Goal: Task Accomplishment & Management: Manage account settings

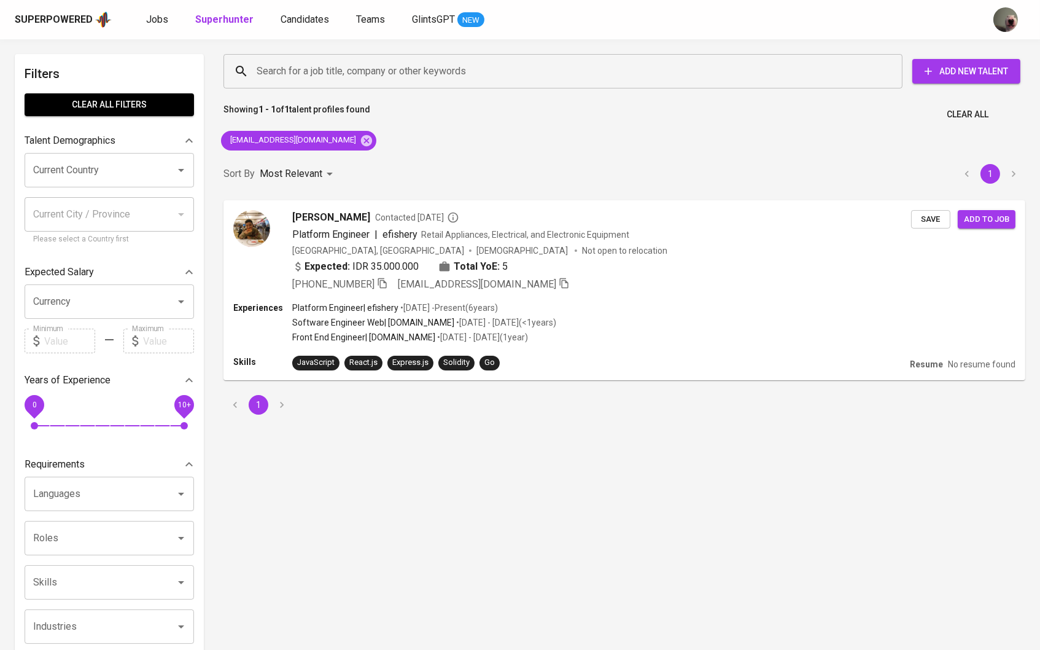
click at [156, 10] on div "Superpowered Jobs Superhunter Candidates Teams GlintsGPT NEW" at bounding box center [500, 19] width 971 height 18
click at [161, 21] on span "Jobs" at bounding box center [157, 20] width 22 height 12
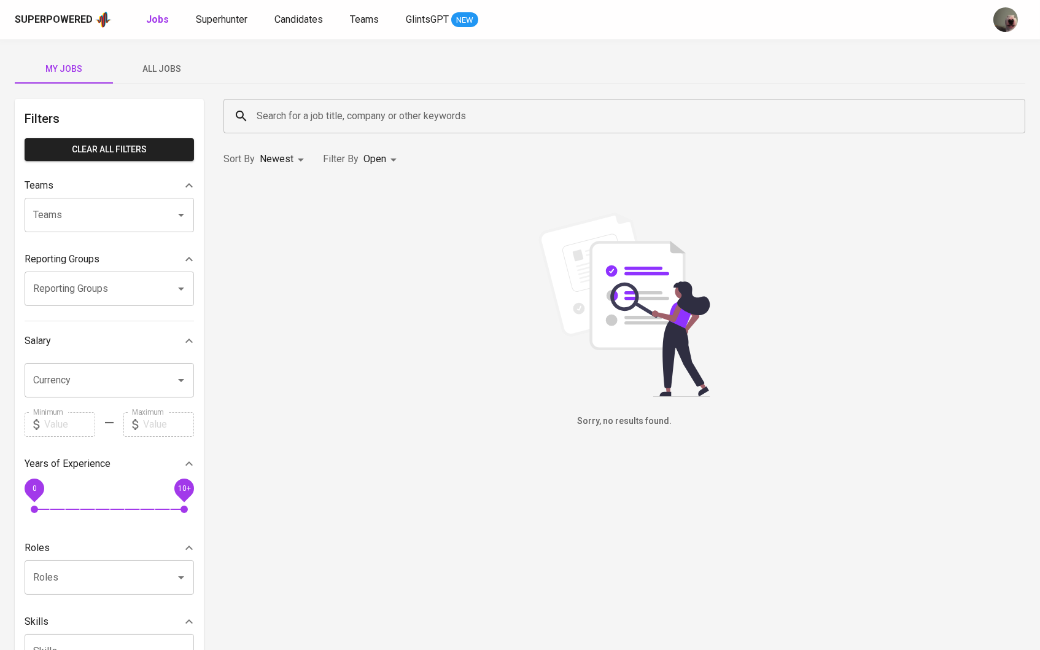
click at [157, 63] on span "All Jobs" at bounding box center [161, 68] width 83 height 15
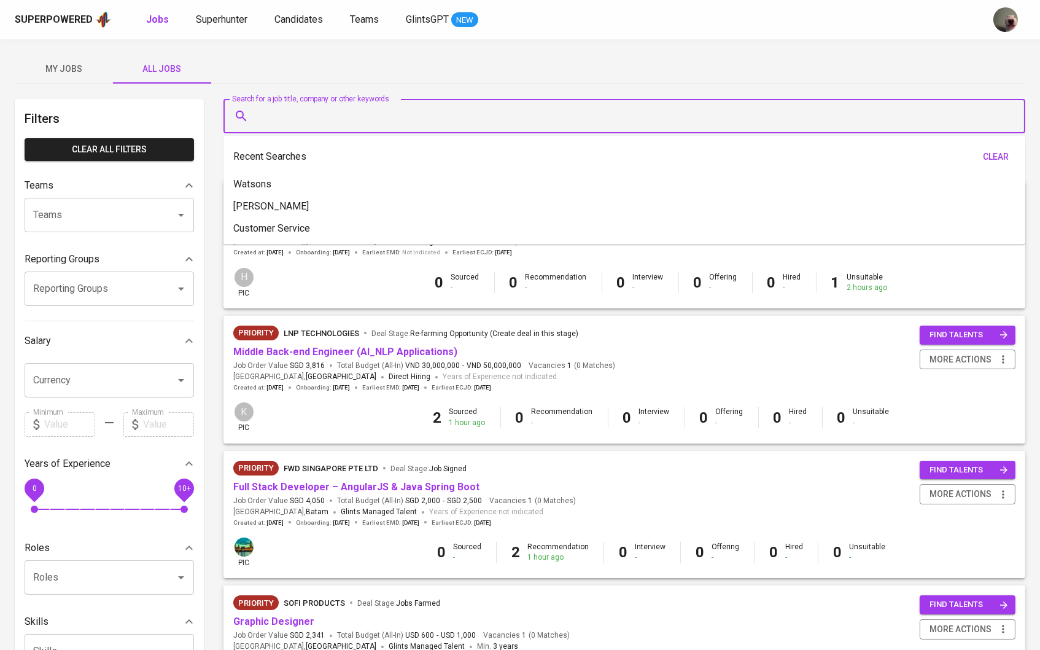
click at [328, 112] on input "Search for a job title, company or other keywords" at bounding box center [628, 115] width 748 height 23
click at [149, 215] on input "Teams" at bounding box center [92, 214] width 124 height 23
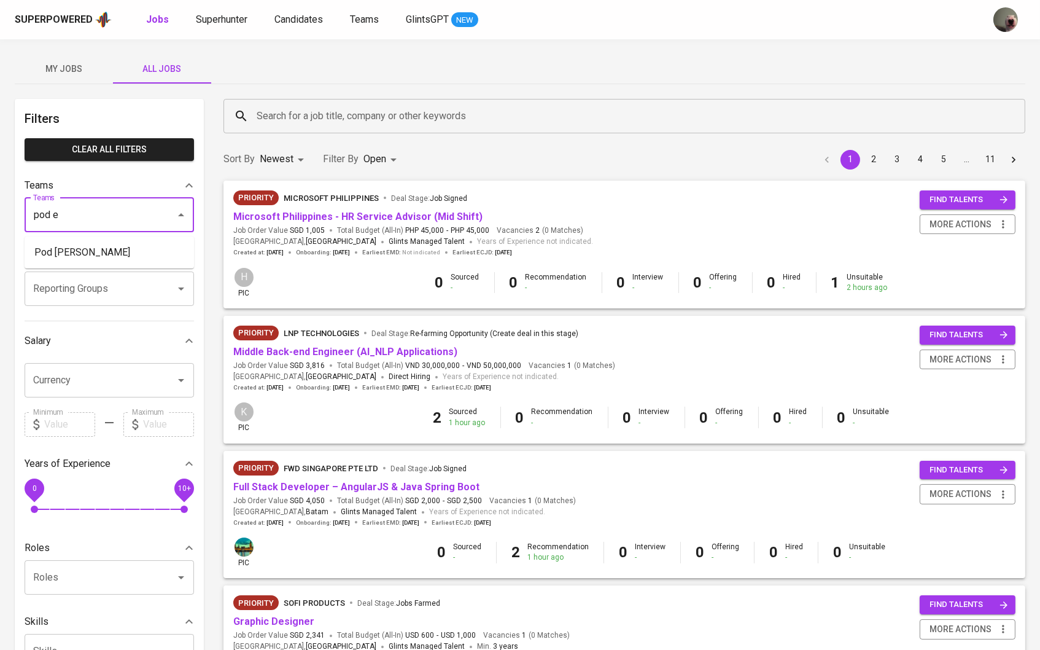
type input "pod e"
click at [85, 271] on div "Reporting Groups" at bounding box center [109, 259] width 169 height 25
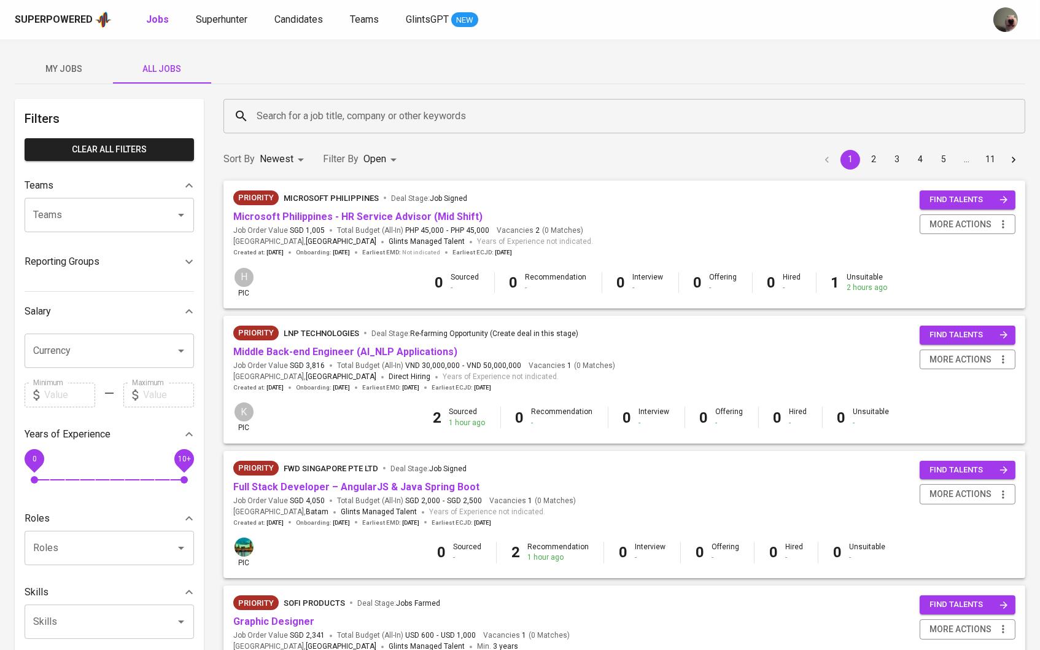
click at [85, 260] on p "Reporting Groups" at bounding box center [62, 261] width 75 height 15
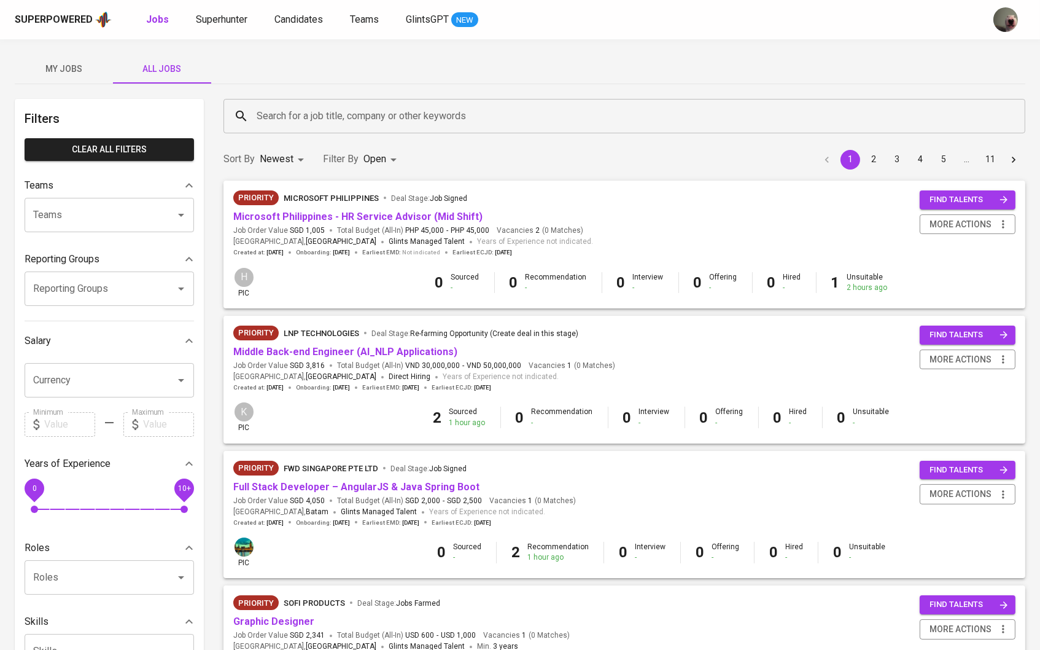
click at [108, 228] on div "Teams" at bounding box center [109, 215] width 169 height 34
click at [87, 256] on li "Pod [PERSON_NAME]" at bounding box center [109, 252] width 169 height 22
type input "erwi"
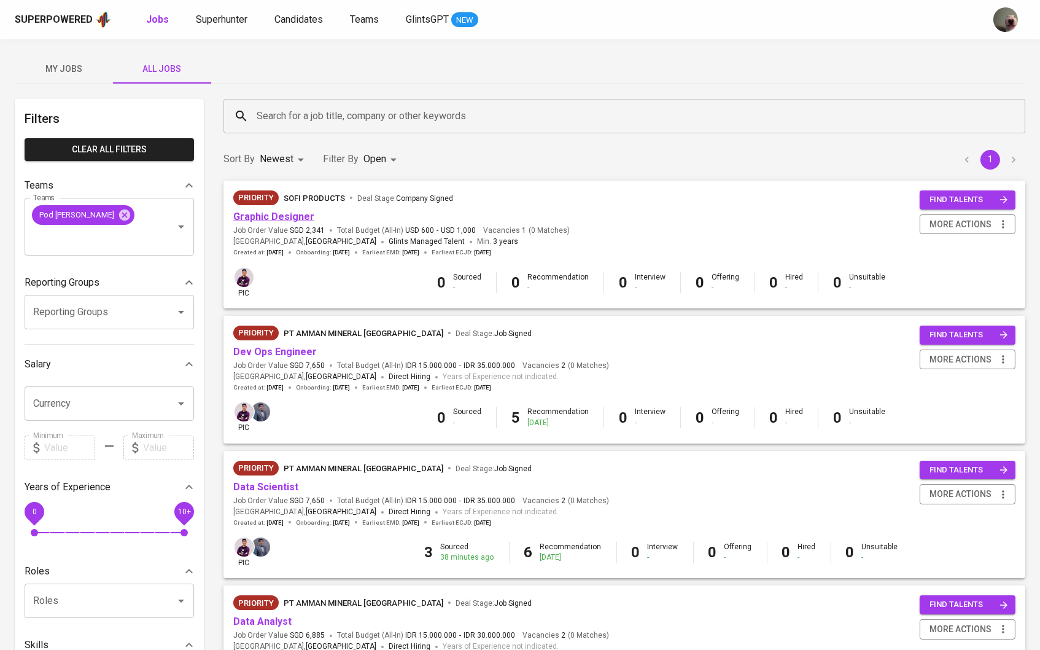
click at [275, 216] on link "Graphic Designer" at bounding box center [273, 217] width 81 height 12
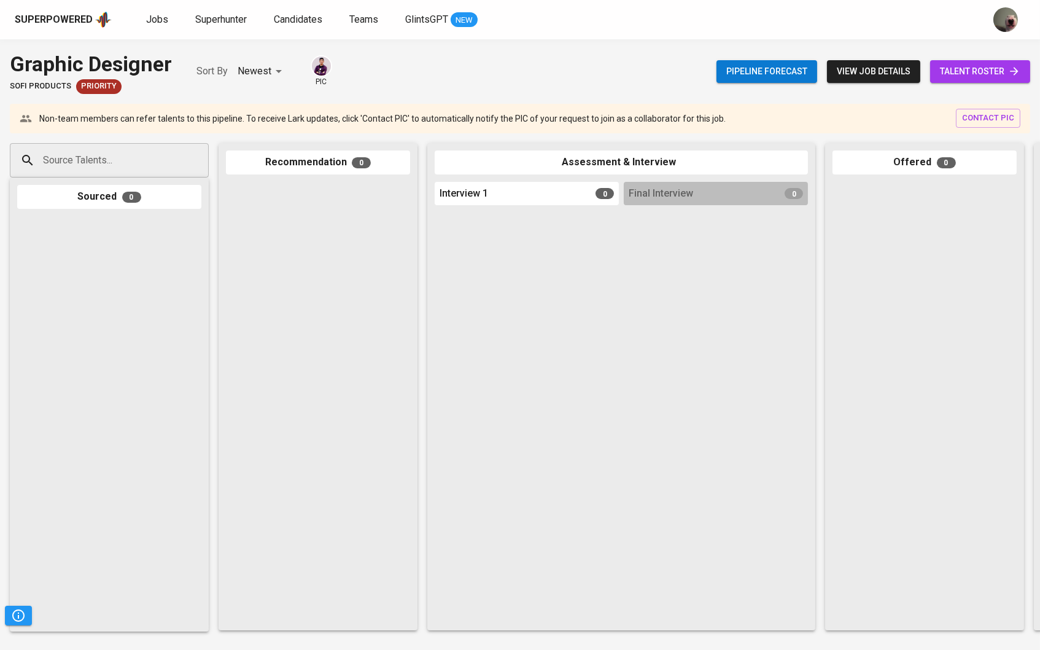
click at [977, 70] on span "talent roster" at bounding box center [980, 71] width 80 height 15
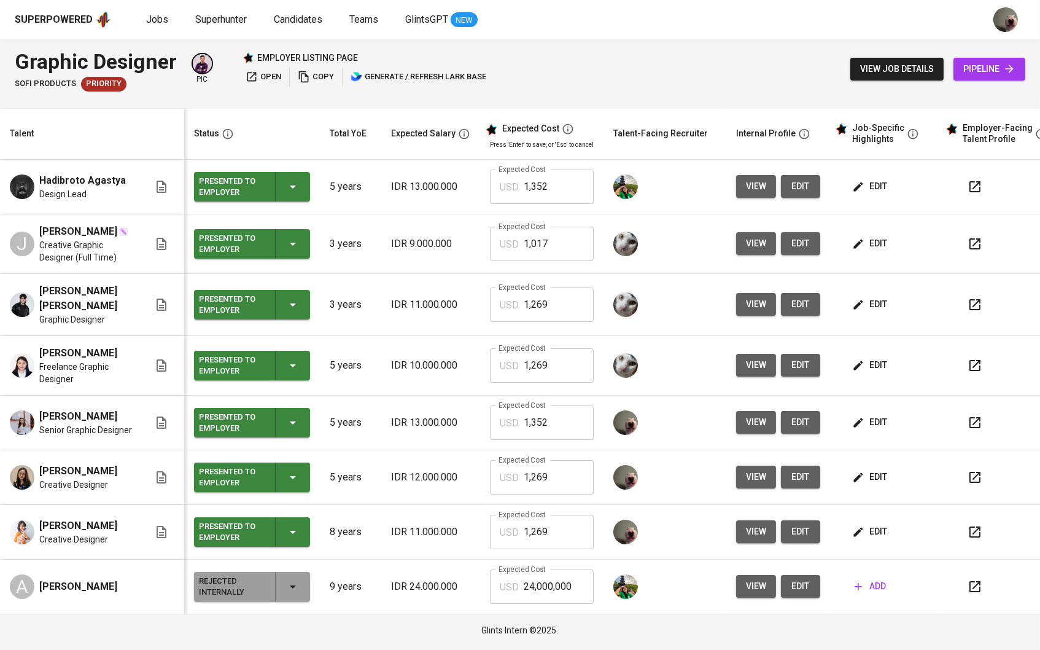
click at [756, 526] on span "view" at bounding box center [756, 531] width 20 height 15
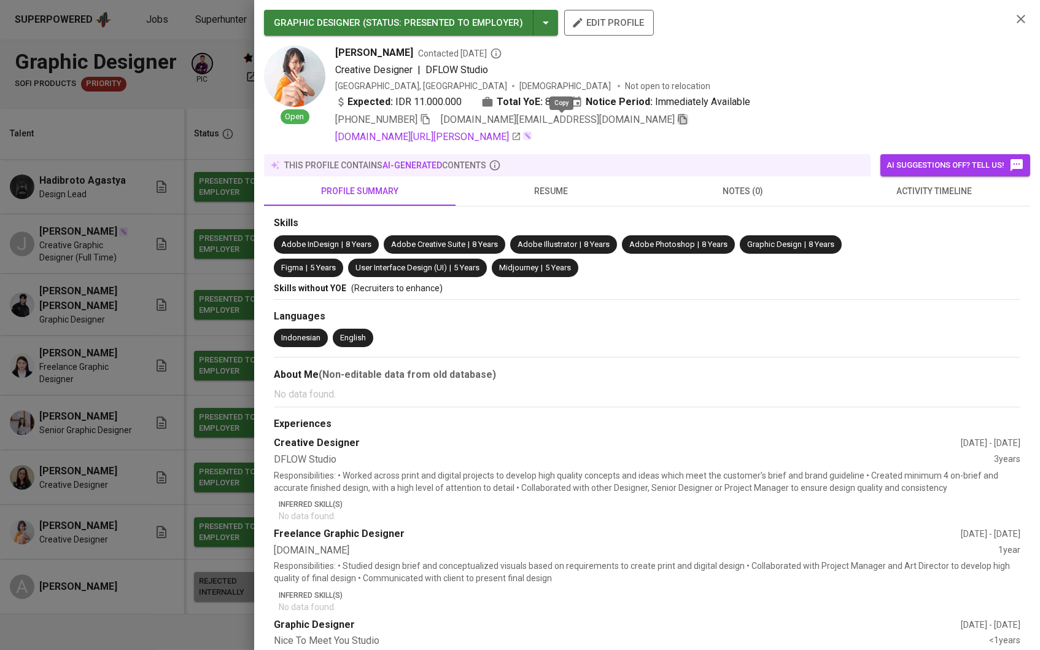
click at [677, 123] on icon "button" at bounding box center [682, 119] width 11 height 11
click at [204, 125] on div at bounding box center [520, 325] width 1040 height 650
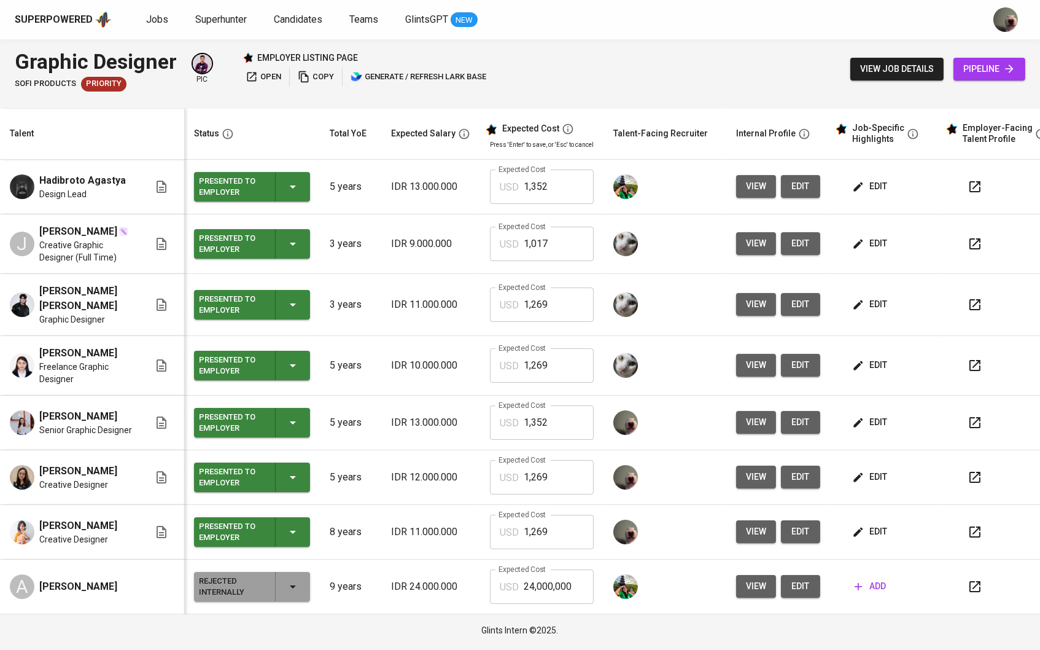
click at [979, 80] on div "view job details pipeline" at bounding box center [937, 69] width 175 height 45
click at [977, 76] on link "pipeline" at bounding box center [989, 69] width 72 height 23
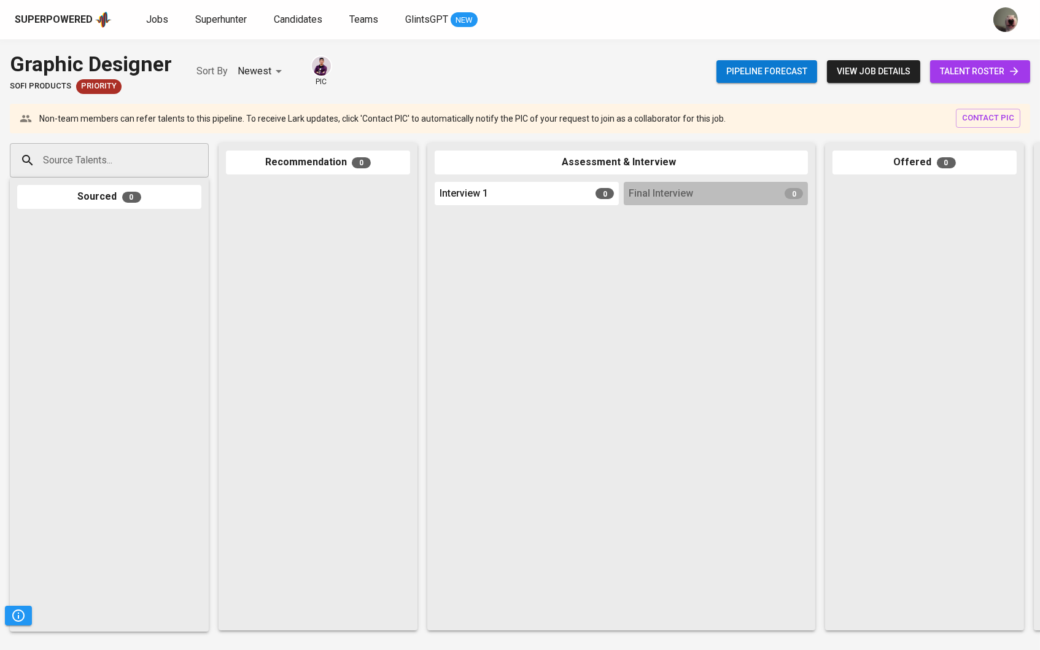
click at [141, 161] on input "Source Talents..." at bounding box center [104, 160] width 129 height 23
paste input "[DOMAIN_NAME][EMAIL_ADDRESS][DOMAIN_NAME]"
type input "[DOMAIN_NAME][EMAIL_ADDRESS][DOMAIN_NAME]"
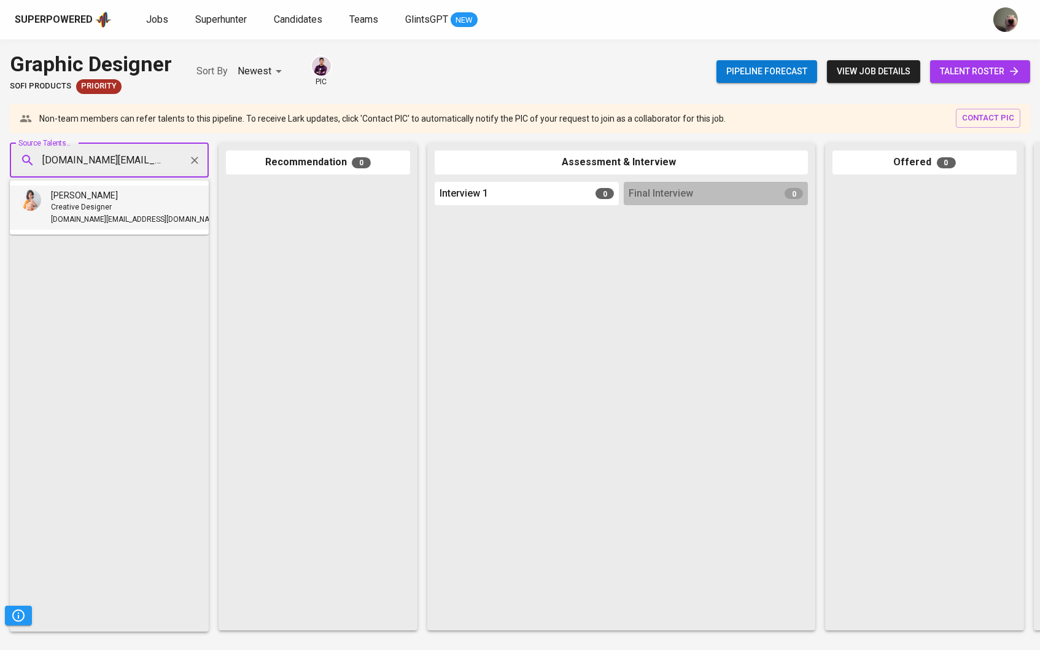
click at [130, 198] on div "[PERSON_NAME]" at bounding box center [136, 195] width 171 height 12
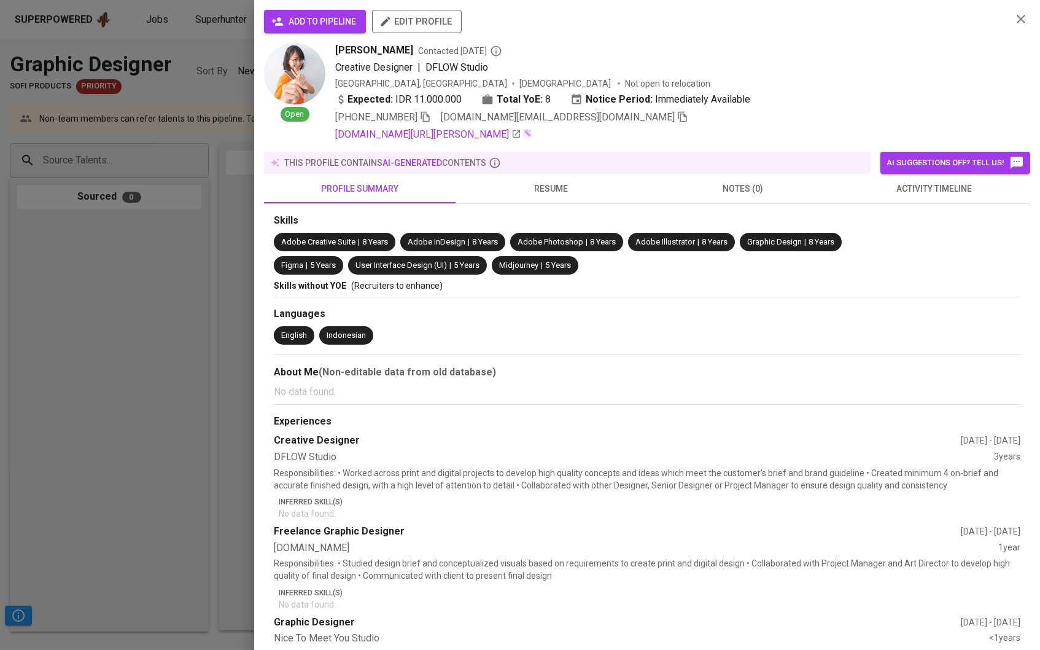
drag, startPoint x: 312, startPoint y: 17, endPoint x: 71, endPoint y: 76, distance: 248.5
click at [312, 17] on span "add to pipeline" at bounding box center [315, 21] width 82 height 15
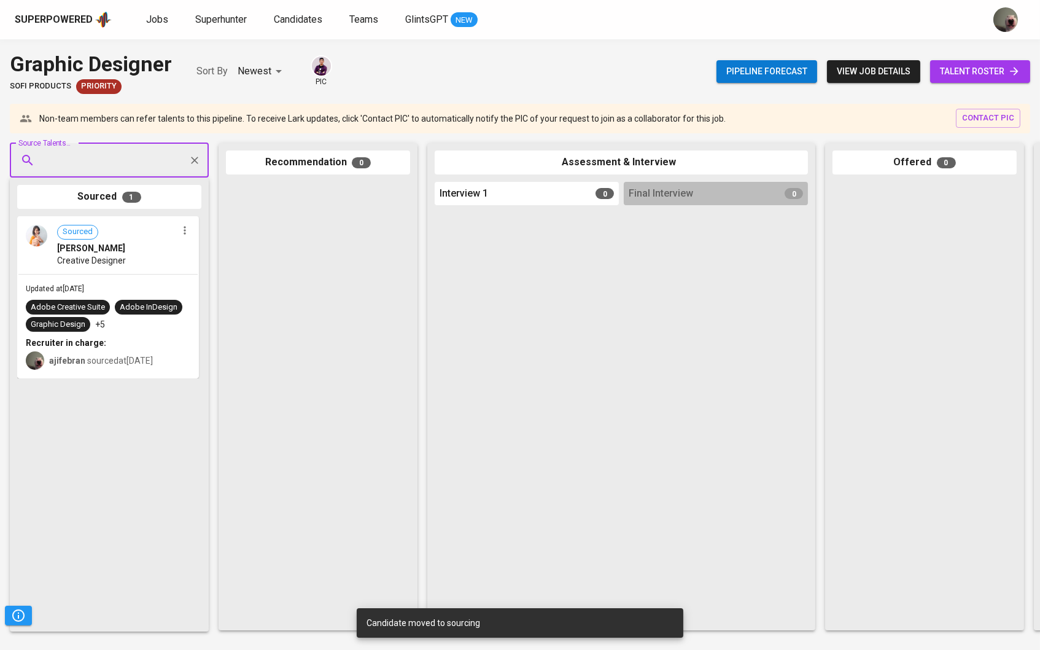
click at [980, 64] on span "talent roster" at bounding box center [980, 71] width 80 height 15
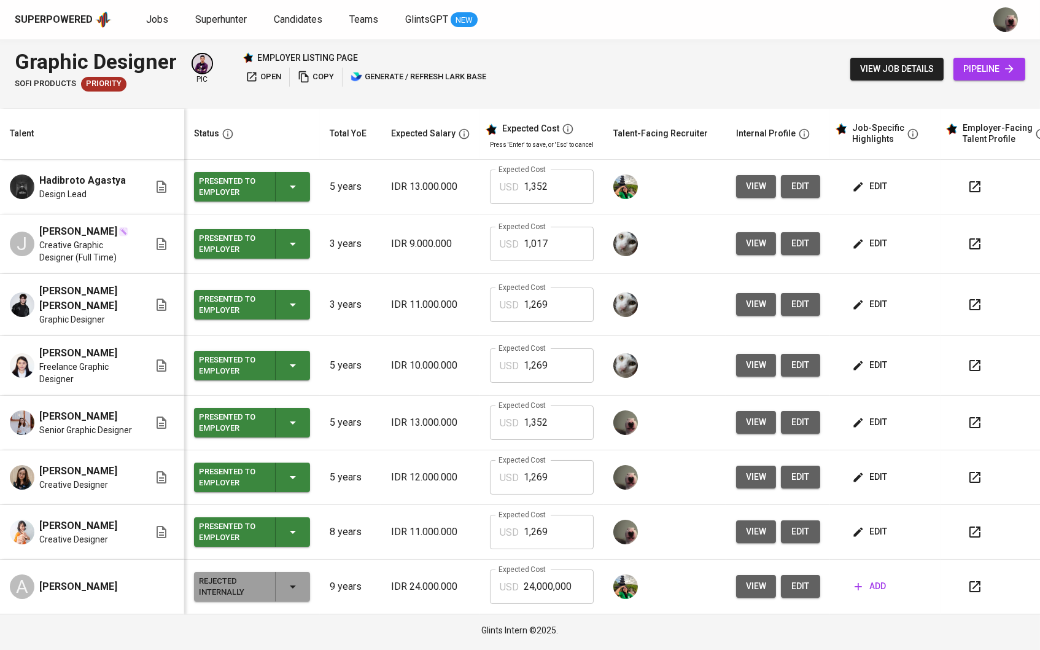
click at [766, 469] on span "view" at bounding box center [756, 476] width 20 height 15
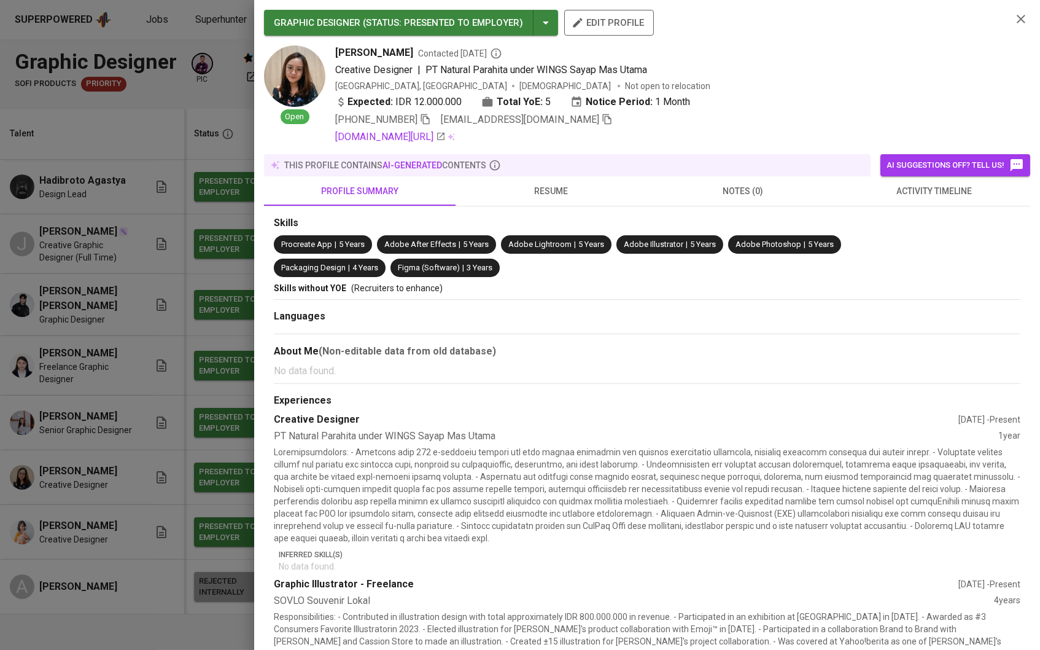
click at [602, 118] on icon "button" at bounding box center [607, 119] width 11 height 11
drag, startPoint x: 1014, startPoint y: 15, endPoint x: 772, endPoint y: 76, distance: 248.7
click at [1014, 15] on icon "button" at bounding box center [1021, 19] width 15 height 15
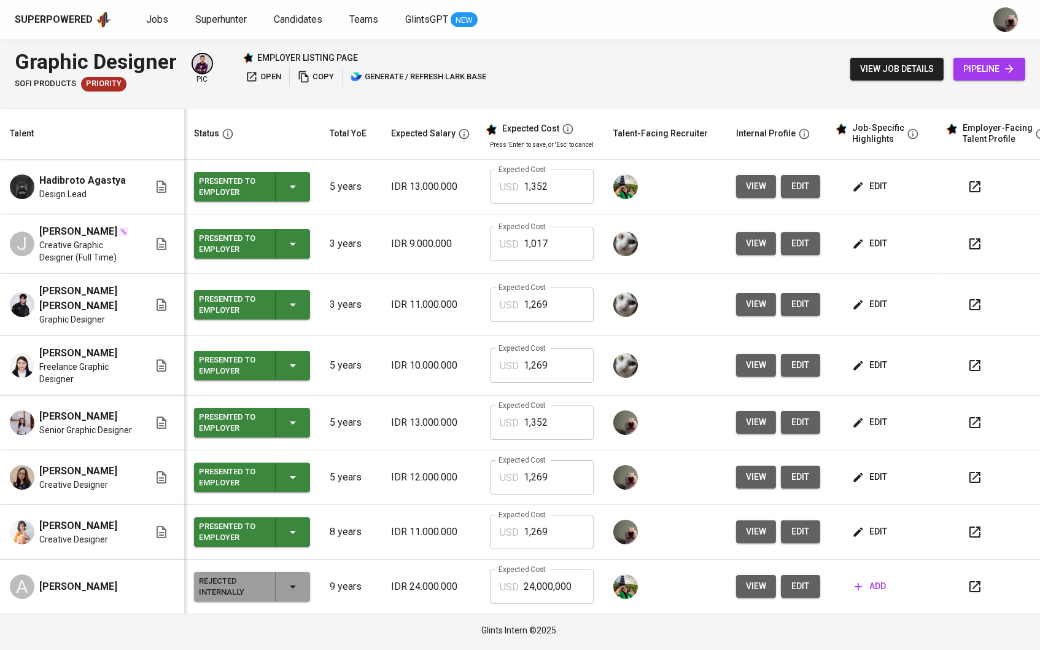
click at [996, 58] on link "pipeline" at bounding box center [989, 69] width 72 height 23
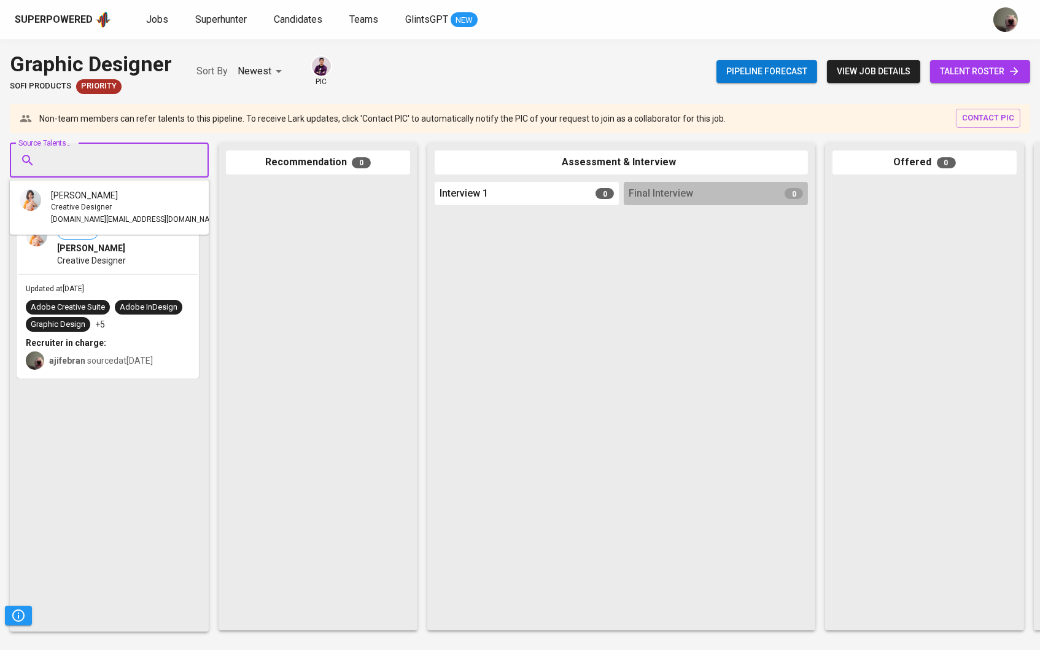
click at [117, 149] on input "Source Talents..." at bounding box center [104, 160] width 129 height 23
paste input "[EMAIL_ADDRESS][DOMAIN_NAME]"
type input "[EMAIL_ADDRESS][DOMAIN_NAME]"
click at [68, 207] on span "Creative Designer" at bounding box center [81, 207] width 61 height 12
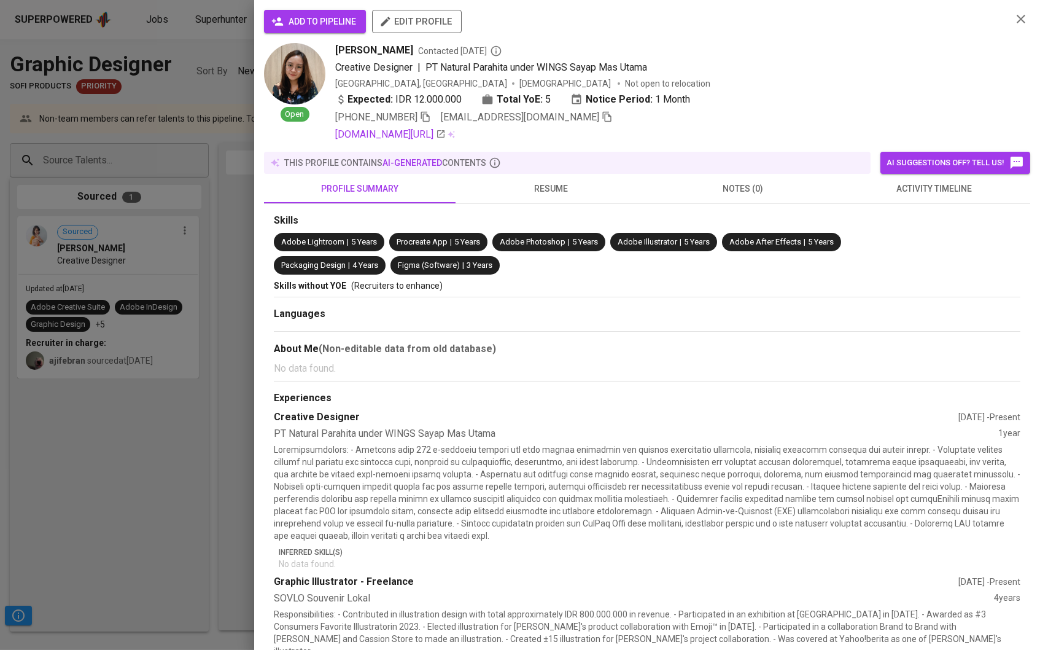
click at [284, 34] on div "add to pipeline edit profile" at bounding box center [633, 26] width 738 height 33
click at [283, 25] on icon "button" at bounding box center [277, 21] width 11 height 8
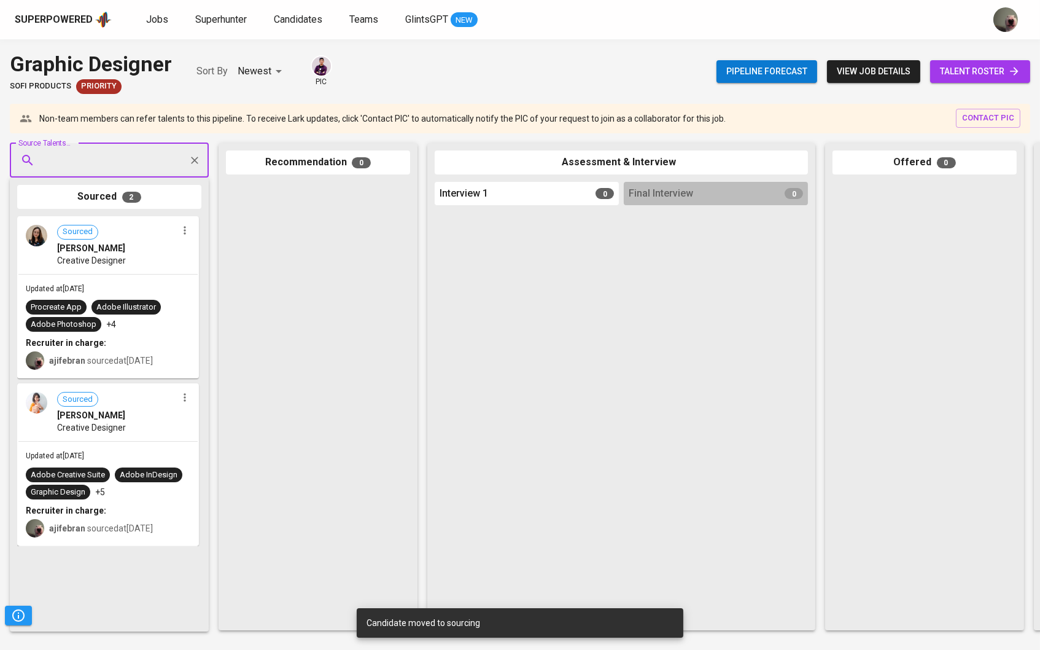
click at [967, 72] on span "talent roster" at bounding box center [980, 71] width 80 height 15
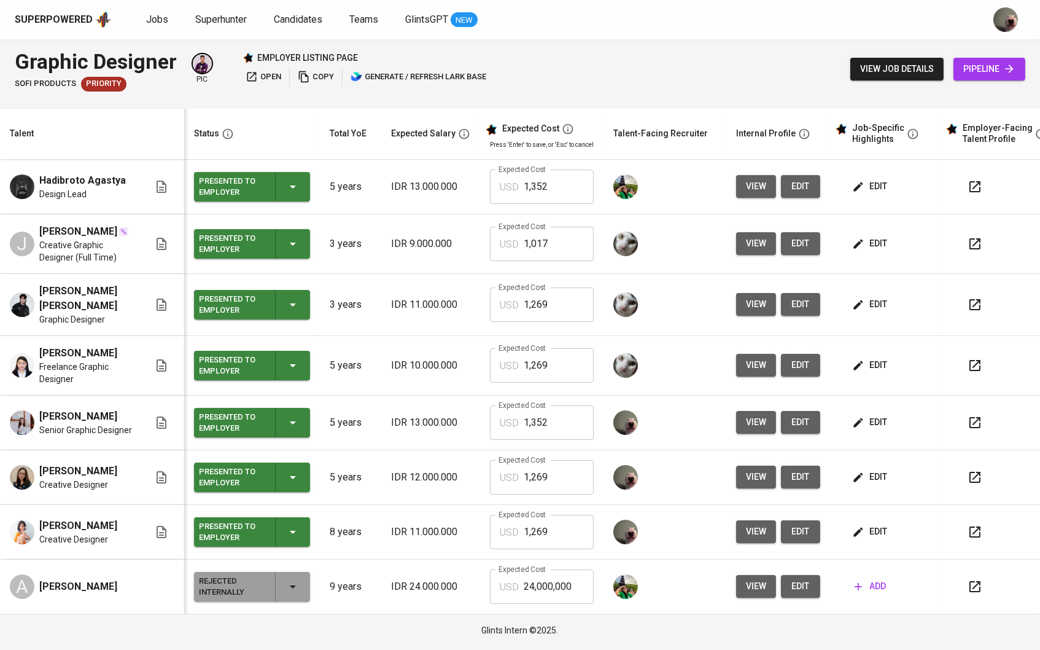
click at [750, 414] on span "view" at bounding box center [756, 421] width 20 height 15
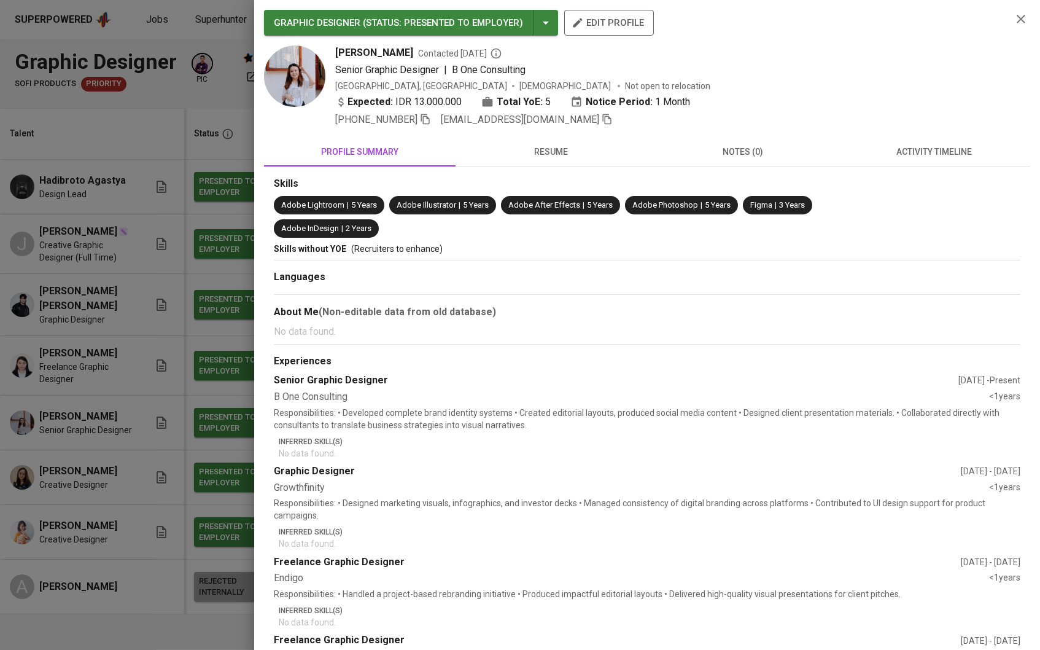
click at [602, 125] on icon "button" at bounding box center [607, 119] width 11 height 11
click at [152, 144] on div at bounding box center [520, 325] width 1040 height 650
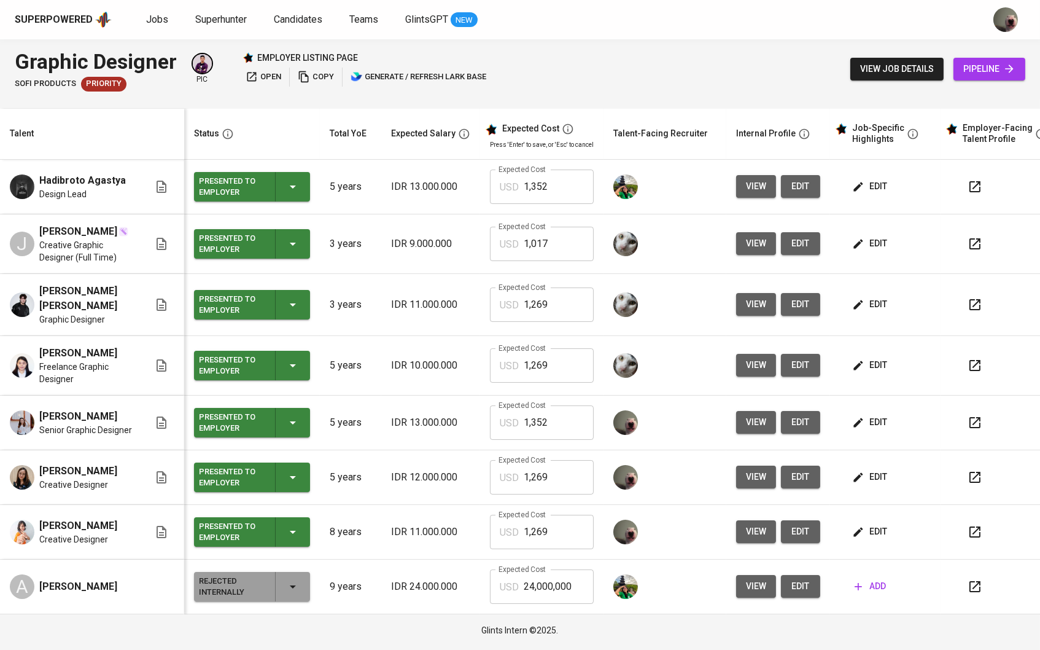
click at [969, 62] on span "pipeline" at bounding box center [989, 68] width 52 height 15
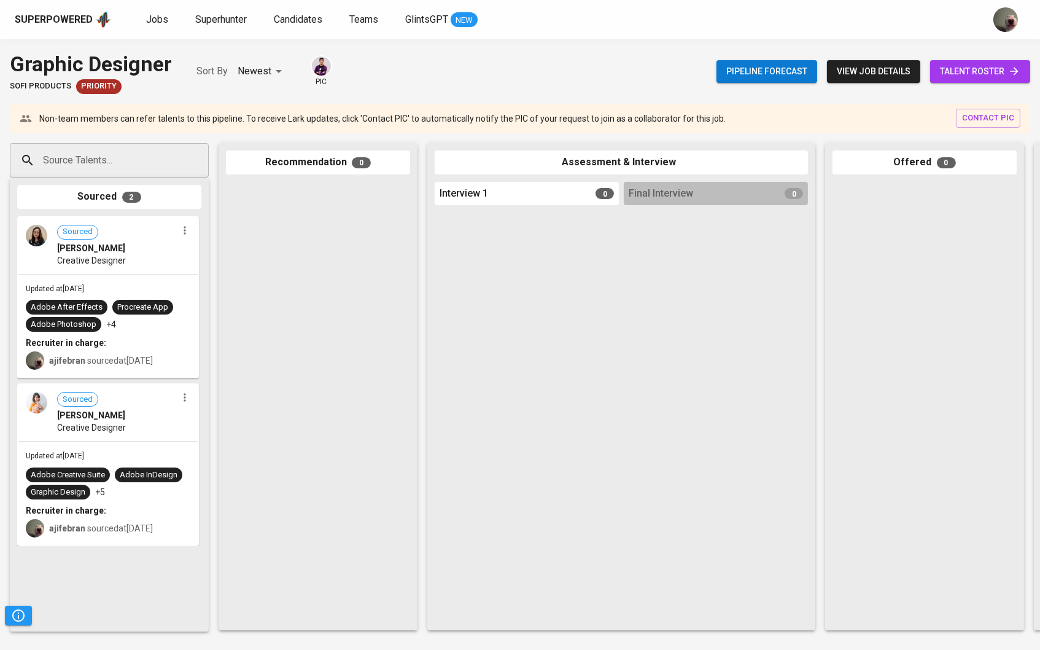
click at [141, 164] on input "Source Talents..." at bounding box center [104, 160] width 129 height 23
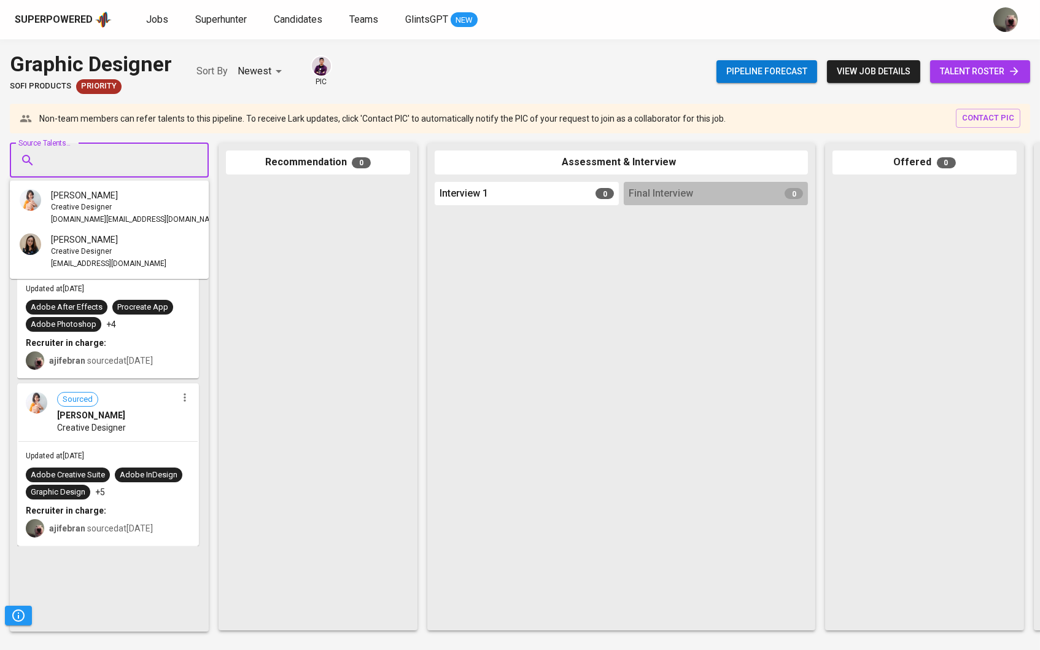
paste input "[EMAIL_ADDRESS][DOMAIN_NAME]"
type input "[EMAIL_ADDRESS][DOMAIN_NAME]"
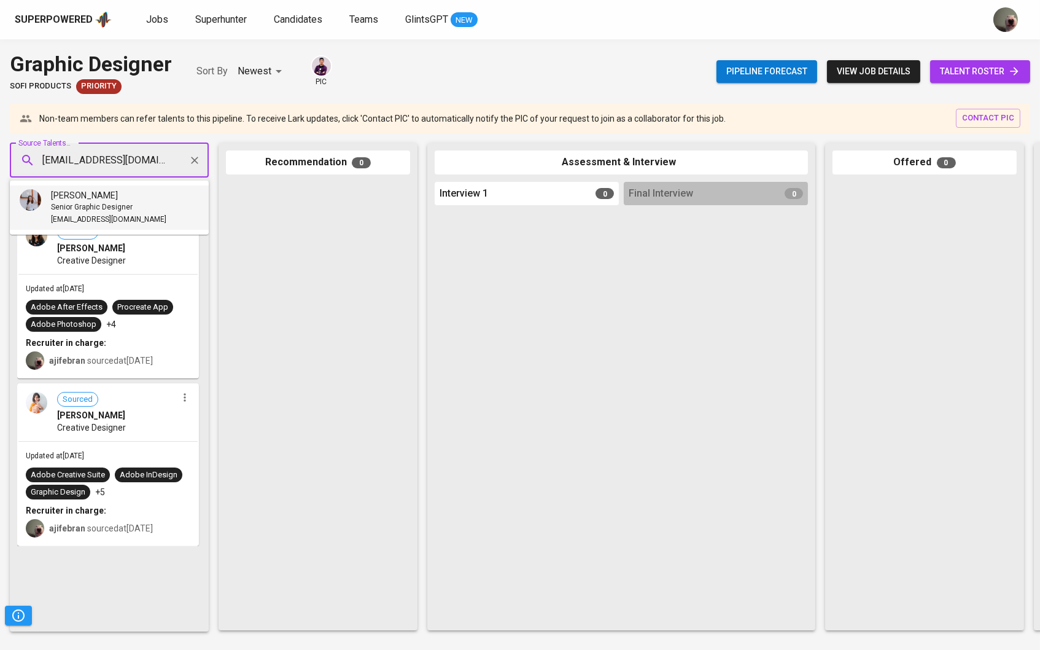
click at [120, 193] on div "[PERSON_NAME]" at bounding box center [108, 195] width 115 height 12
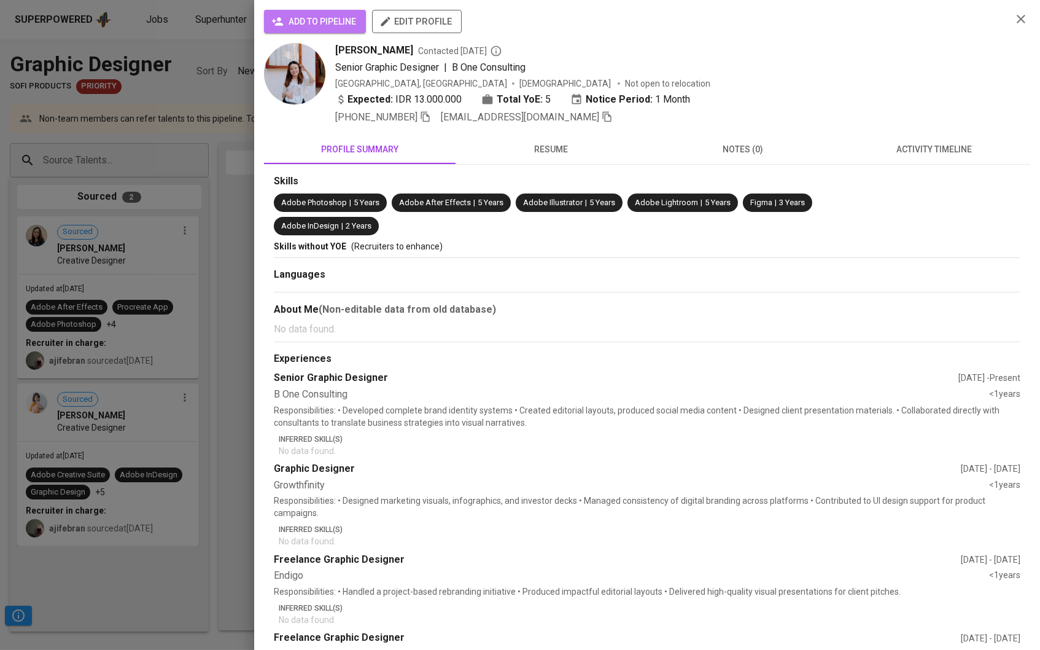
click at [329, 28] on span "add to pipeline" at bounding box center [315, 21] width 82 height 15
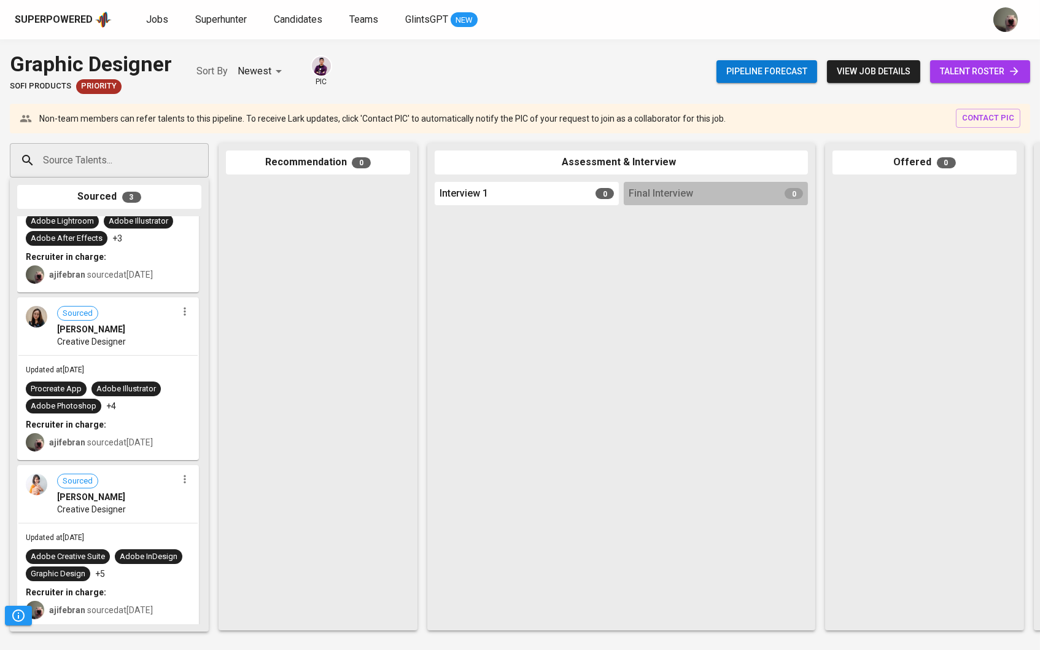
scroll to position [85, 0]
